Goal: Browse casually: Explore the website without a specific task or goal

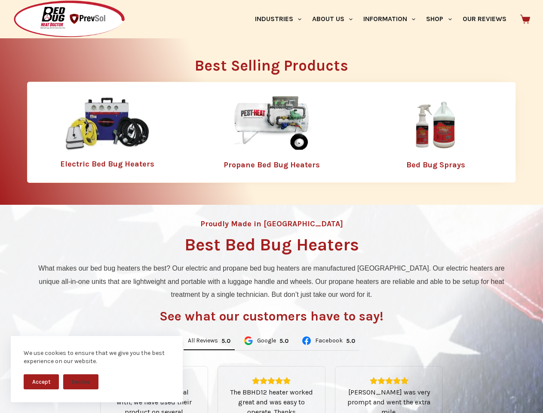
click at [271, 206] on div "Proudly Made in [GEOGRAPHIC_DATA] Best Bed Bug Heaters What makes our bed bug h…" at bounding box center [271, 366] width 543 height 323
click at [41, 381] on button "Accept" at bounding box center [41, 381] width 35 height 15
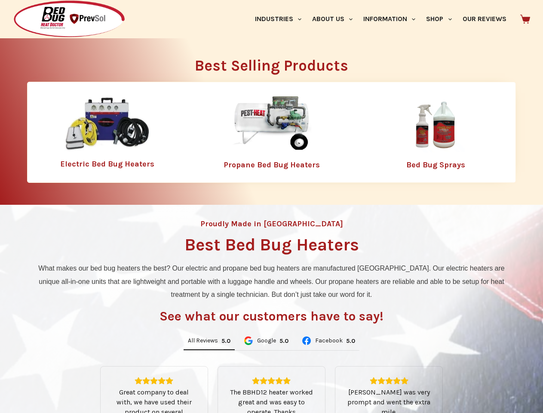
click at [81, 381] on button "Decline" at bounding box center [80, 387] width 35 height 15
click at [281, 19] on link "Industries" at bounding box center [277, 19] width 57 height 38
click at [336, 19] on link "About Us" at bounding box center [331, 19] width 51 height 38
click at [393, 19] on link "Information" at bounding box center [389, 19] width 63 height 38
click at [442, 19] on link "Shop" at bounding box center [439, 19] width 36 height 38
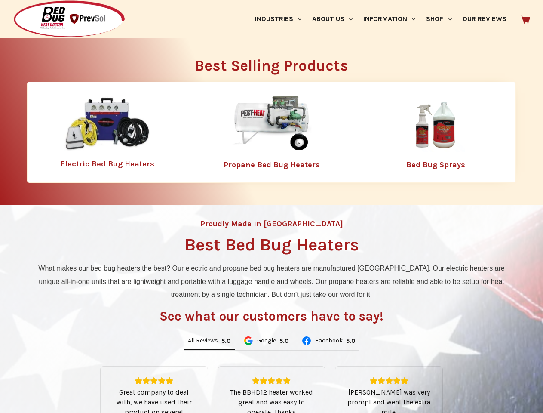
click at [272, 204] on div "Best Selling Products Electric Bed Bug Heaters Propane Bed Bug Heaters Bed Bug …" at bounding box center [271, 120] width 489 height 168
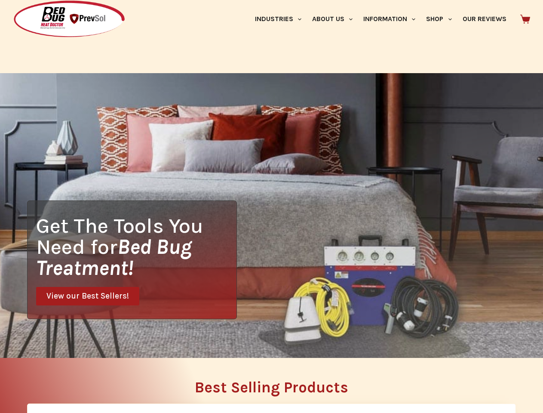
click at [209, 341] on div "Get The Tools You Need for Bed Bug Treatment! View our Best Sellers!" at bounding box center [271, 215] width 543 height 284
click at [266, 341] on div "Get The Tools You Need for Bed Bug Treatment! View our Best Sellers!" at bounding box center [271, 215] width 543 height 284
